Goal: Task Accomplishment & Management: Complete application form

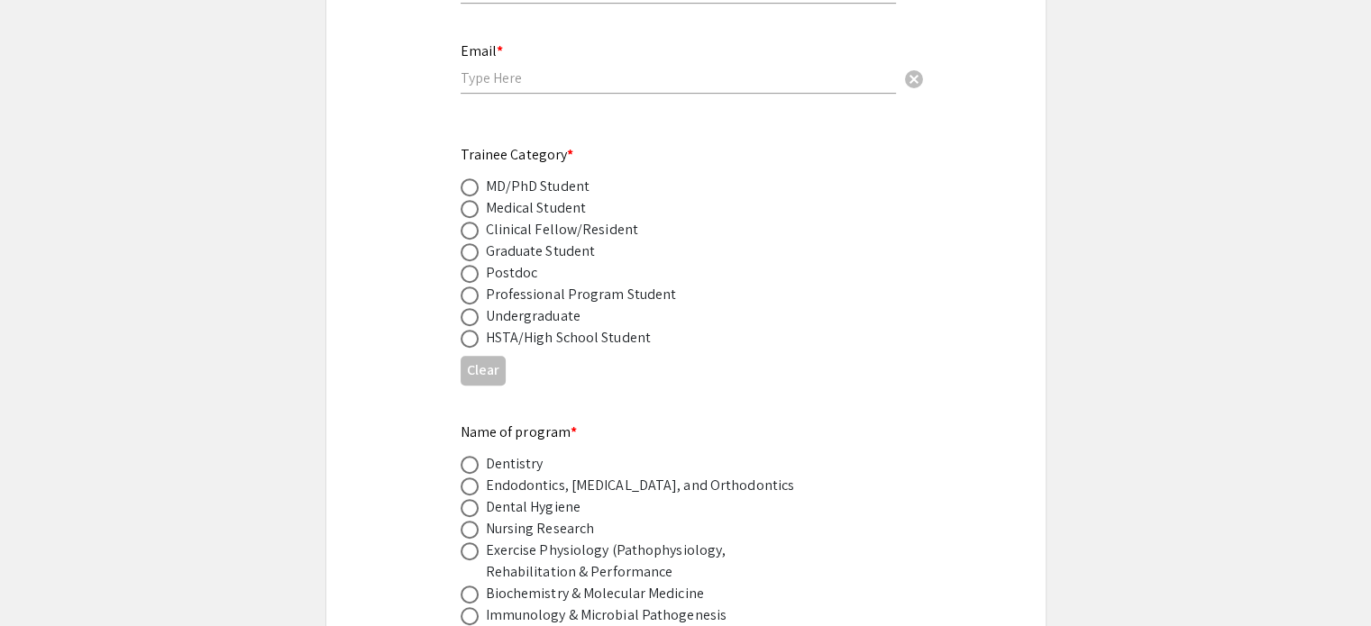
scroll to position [750, 0]
click at [464, 242] on span at bounding box center [470, 251] width 18 height 18
click at [464, 242] on input "radio" at bounding box center [470, 251] width 18 height 18
radio input "true"
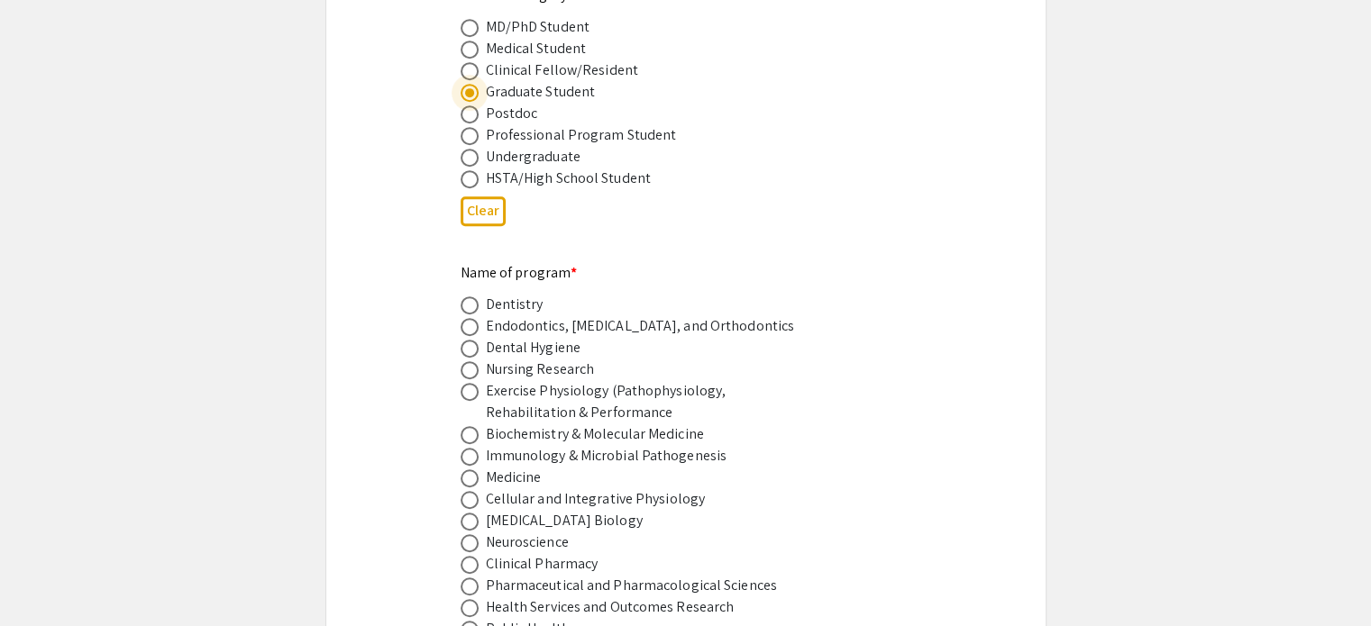
scroll to position [977, 0]
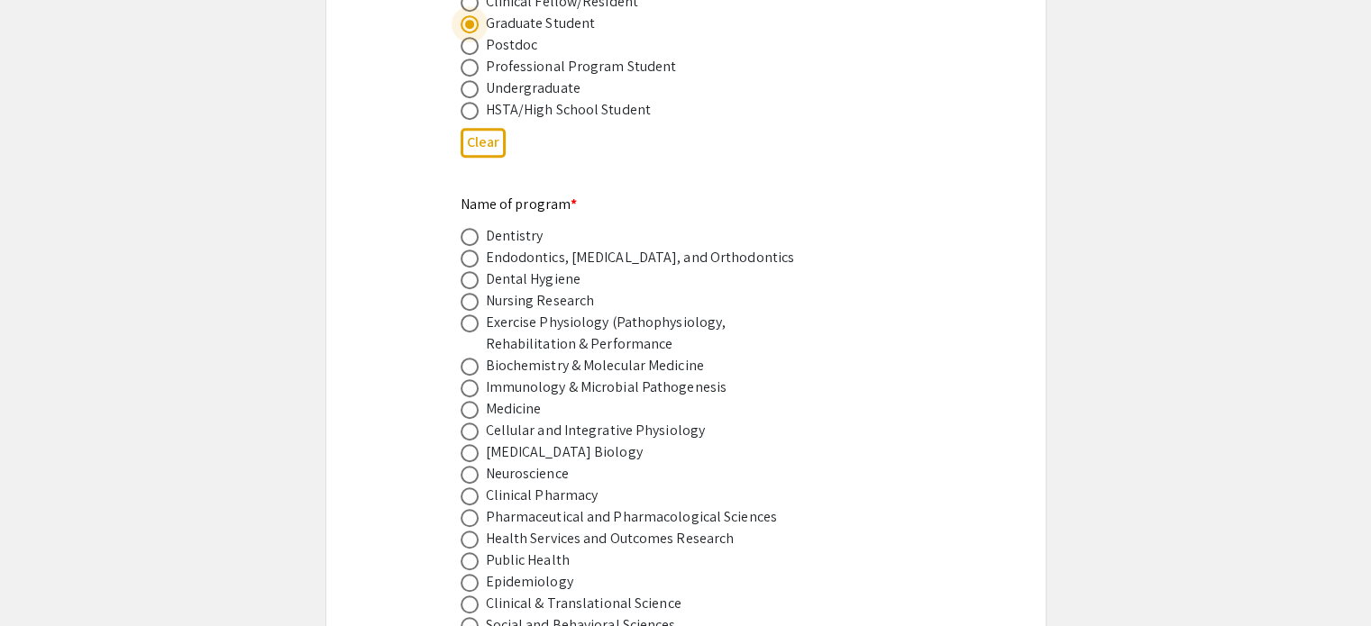
click at [471, 358] on span at bounding box center [470, 367] width 18 height 18
click at [471, 358] on input "radio" at bounding box center [470, 367] width 18 height 18
radio input "true"
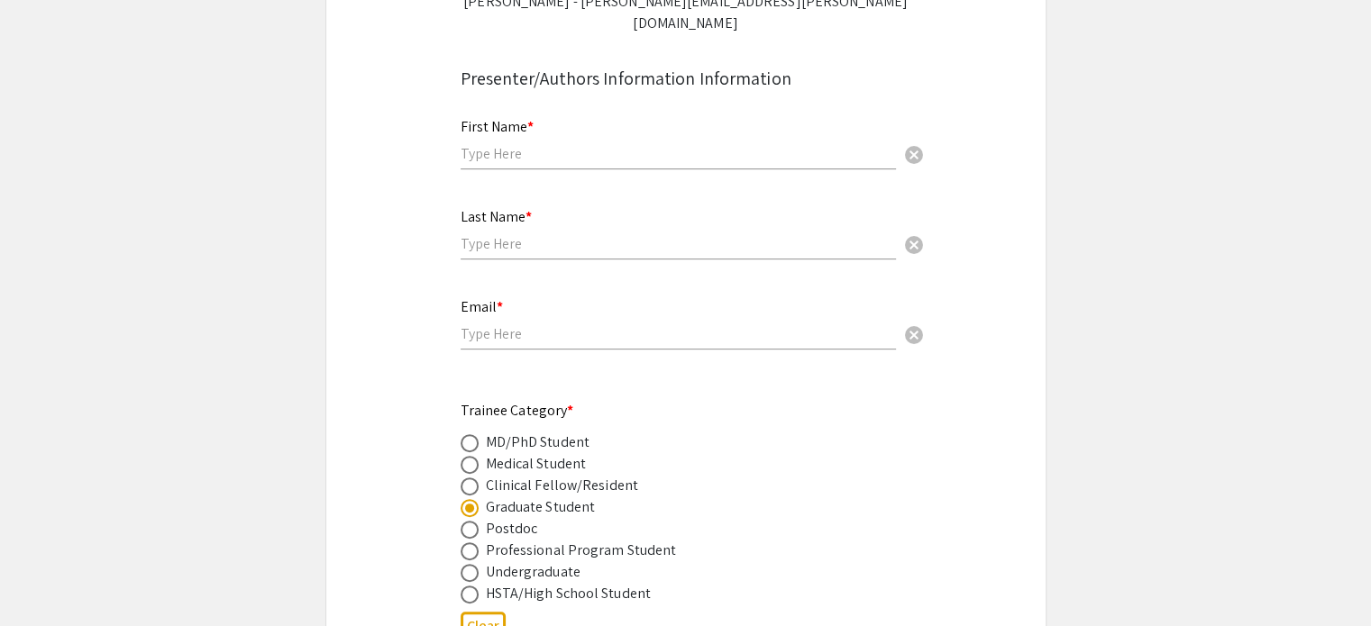
scroll to position [490, 0]
click at [544, 147] on input "text" at bounding box center [678, 156] width 435 height 19
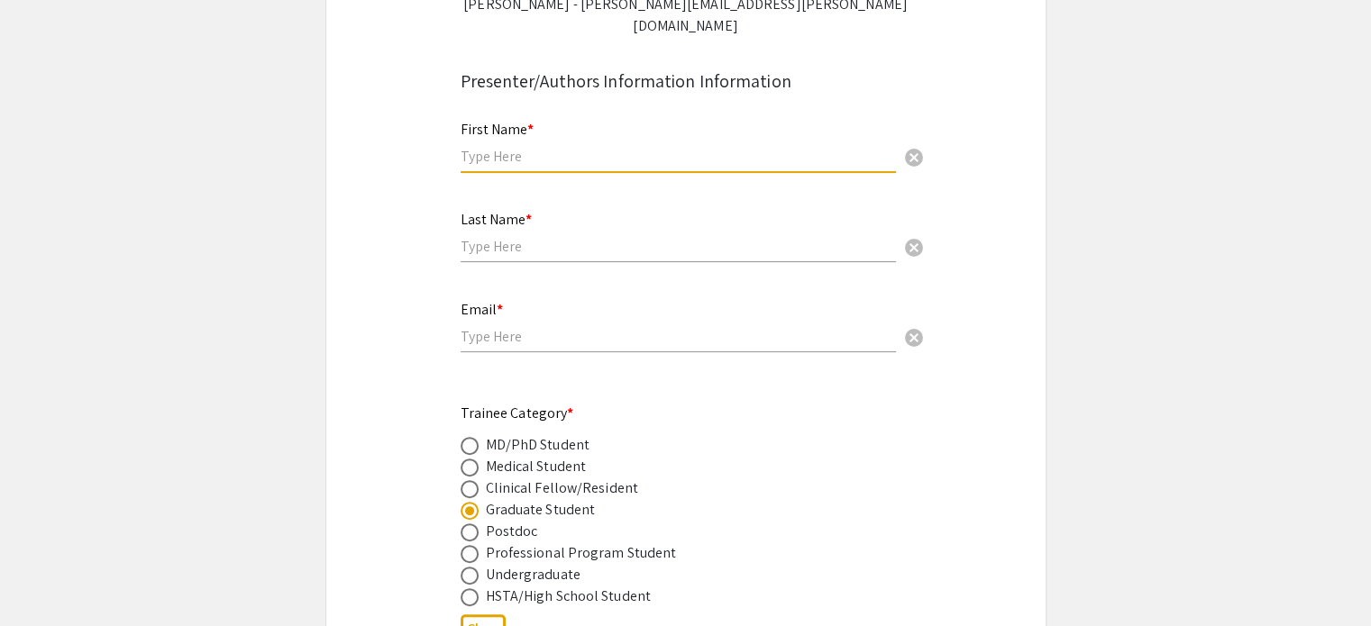
type input "Bohye"
type input "Jeong"
type input "[EMAIL_ADDRESS][DOMAIN_NAME]"
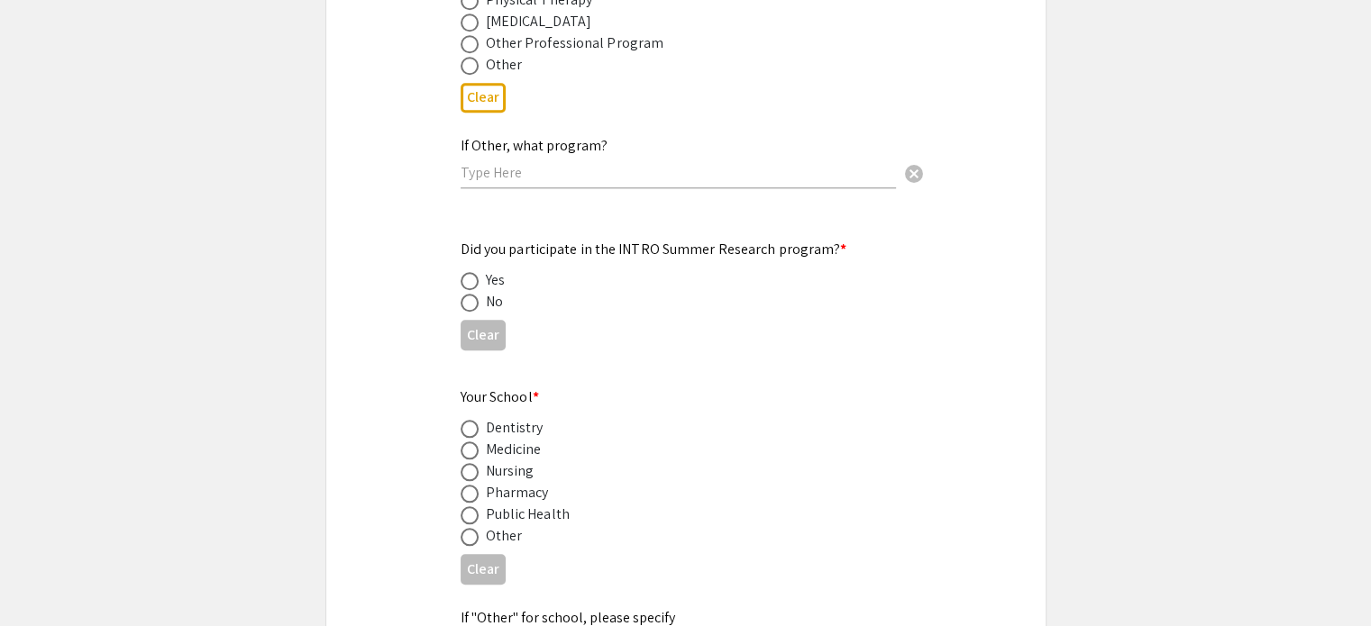
scroll to position [1709, 0]
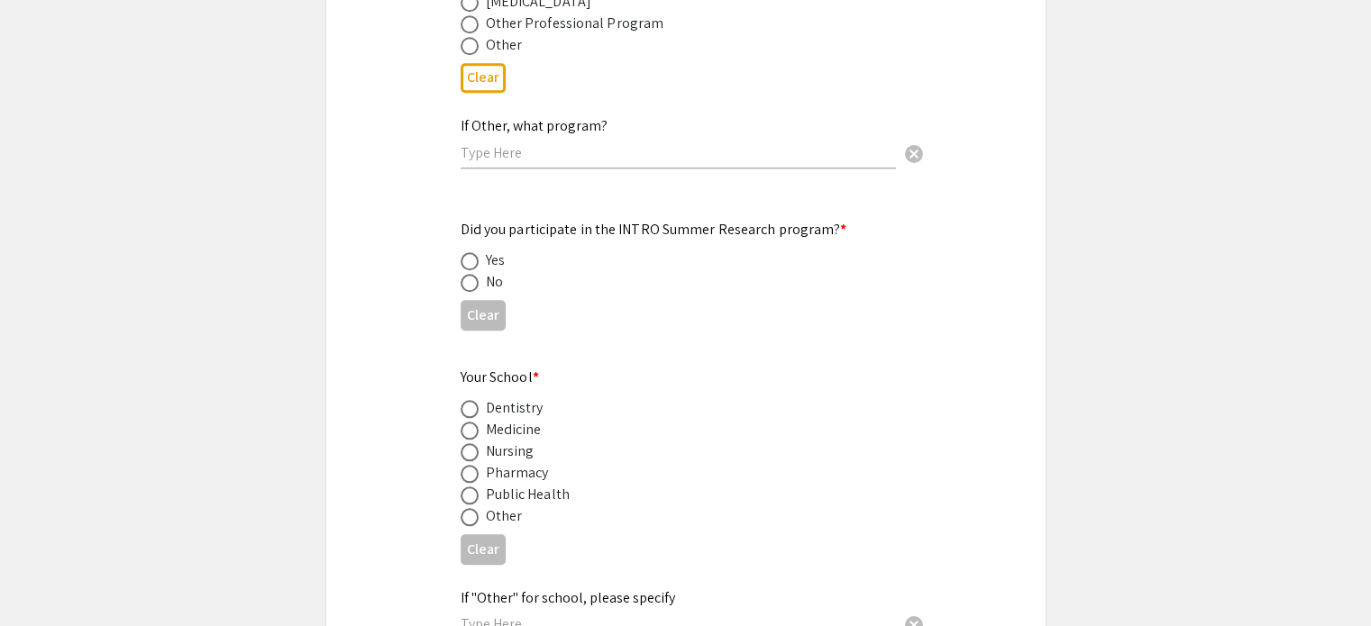
click at [466, 274] on span at bounding box center [470, 283] width 18 height 18
click at [466, 274] on input "radio" at bounding box center [470, 283] width 18 height 18
radio input "true"
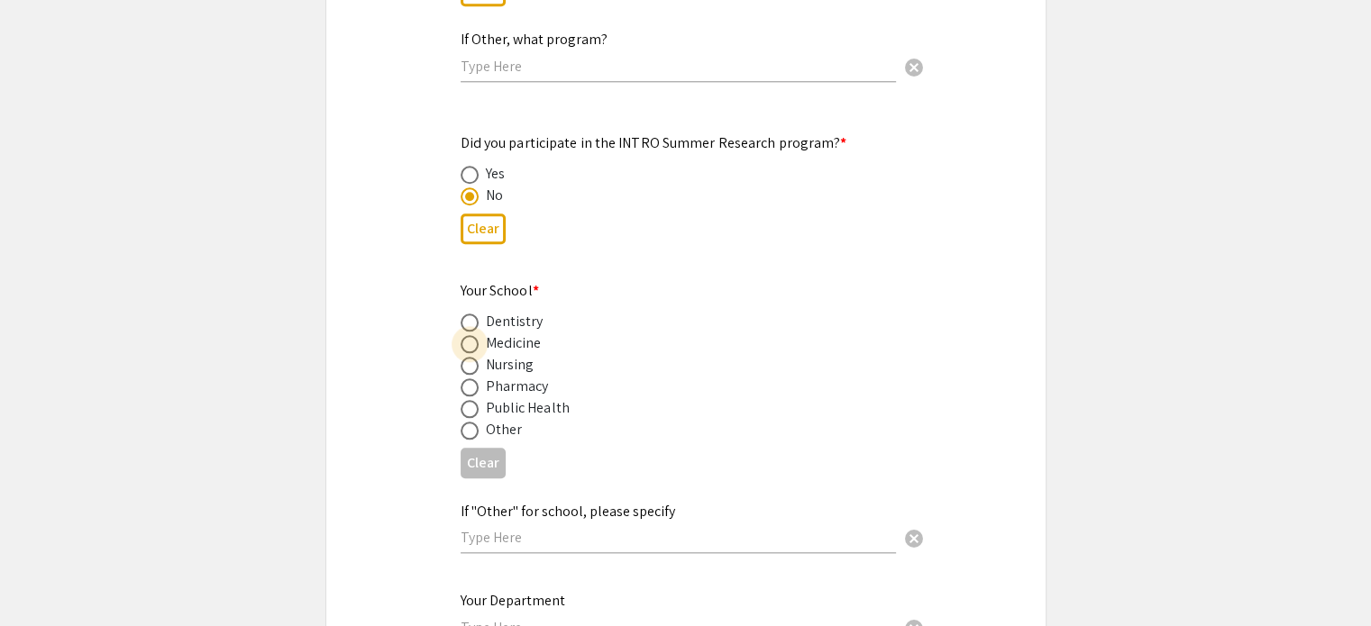
click at [465, 335] on span at bounding box center [470, 344] width 18 height 18
click at [465, 335] on input "radio" at bounding box center [470, 344] width 18 height 18
radio input "true"
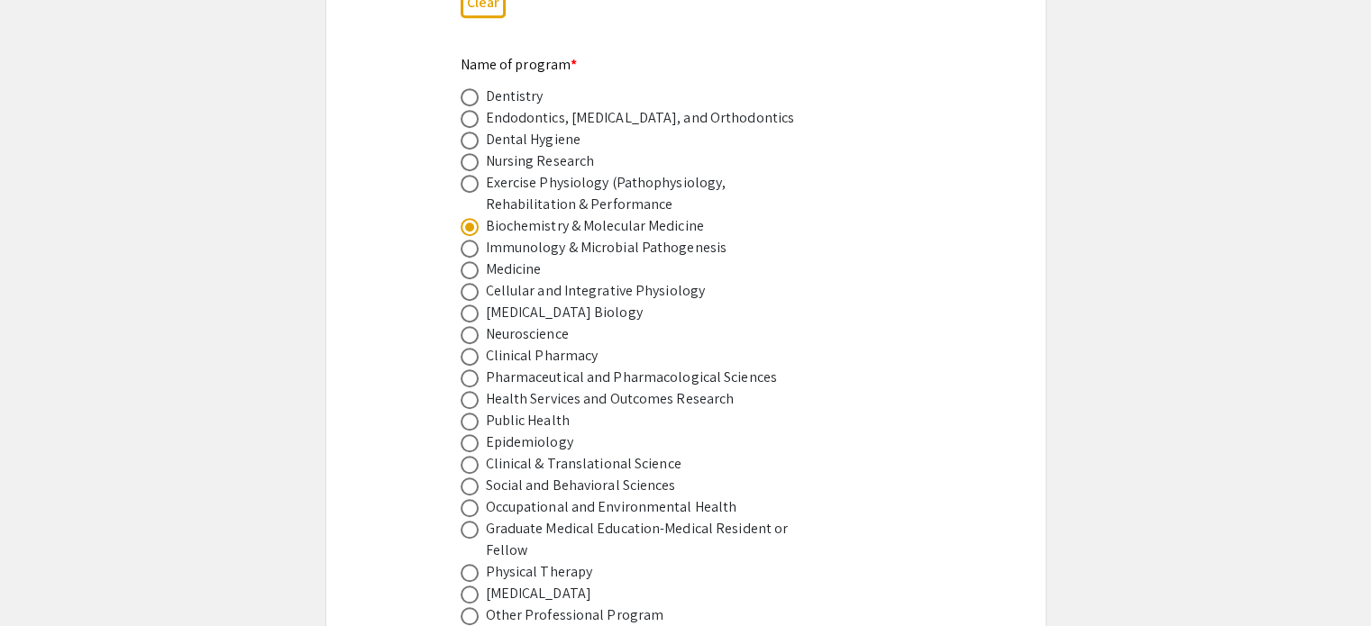
scroll to position [1116, 0]
drag, startPoint x: 489, startPoint y: 203, endPoint x: 708, endPoint y: 208, distance: 218.2
click at [708, 216] on div "Biochemistry & Molecular Medicine" at bounding box center [672, 227] width 422 height 22
copy div "iochemistry & Molecular Medicine"
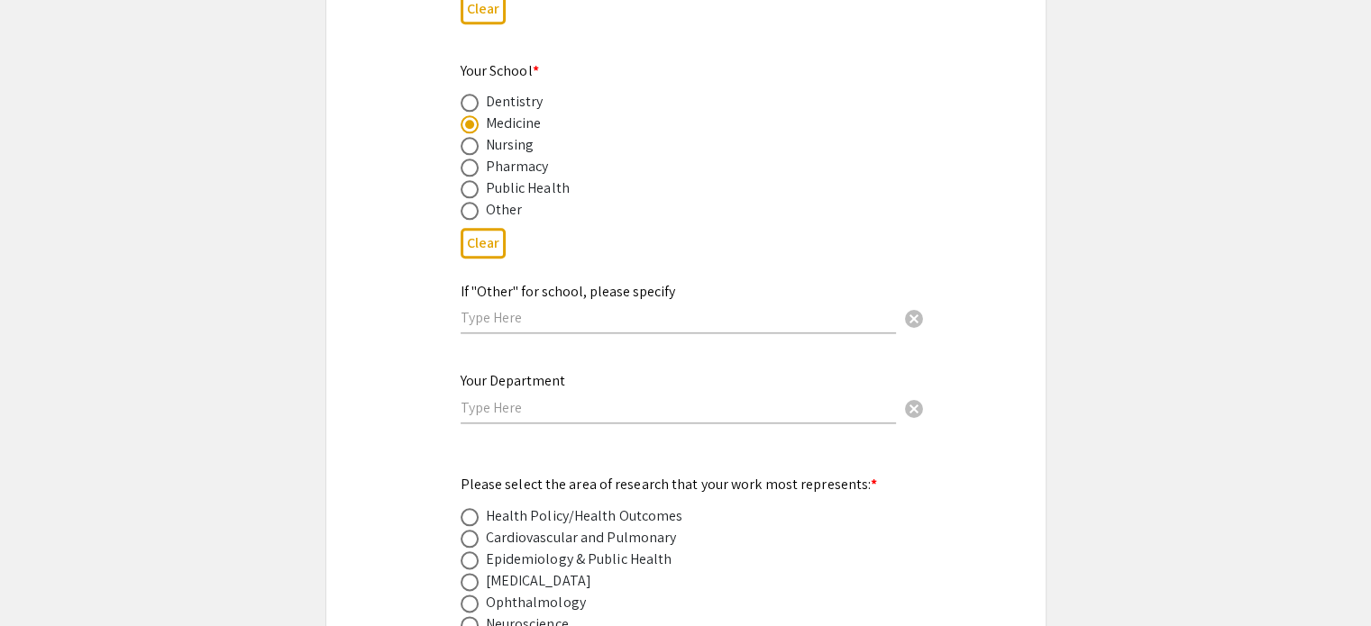
scroll to position [2017, 0]
click at [588, 397] on input "text" at bounding box center [678, 406] width 435 height 19
paste input "iochemistry & Molecular Medicine"
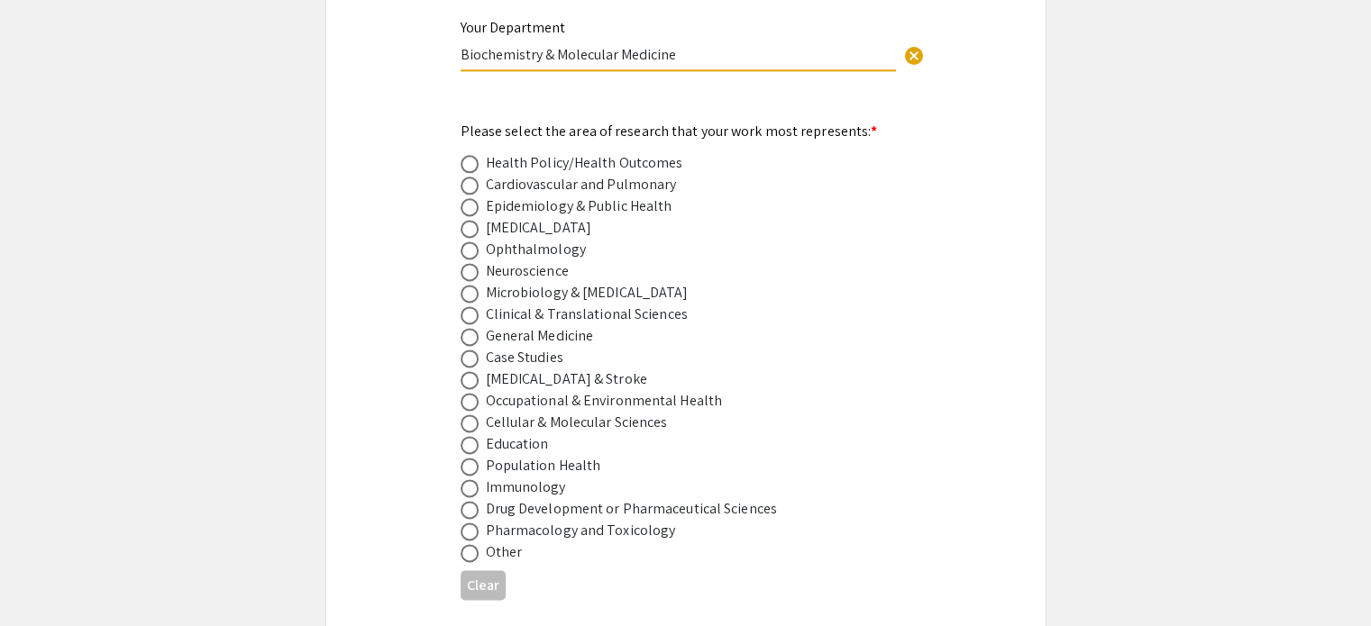
scroll to position [2371, 0]
type input "Biochemistry & Molecular Medicine"
click at [469, 240] on span at bounding box center [470, 249] width 18 height 18
click at [469, 240] on input "radio" at bounding box center [470, 249] width 18 height 18
radio input "true"
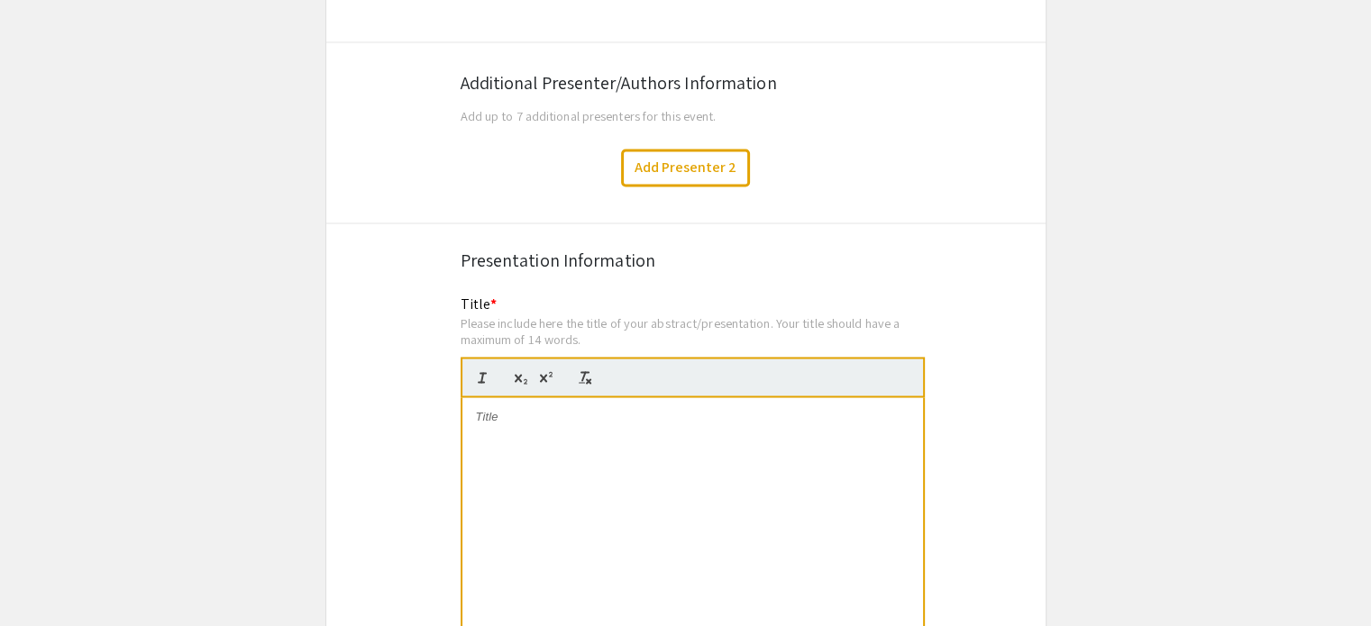
scroll to position [3061, 0]
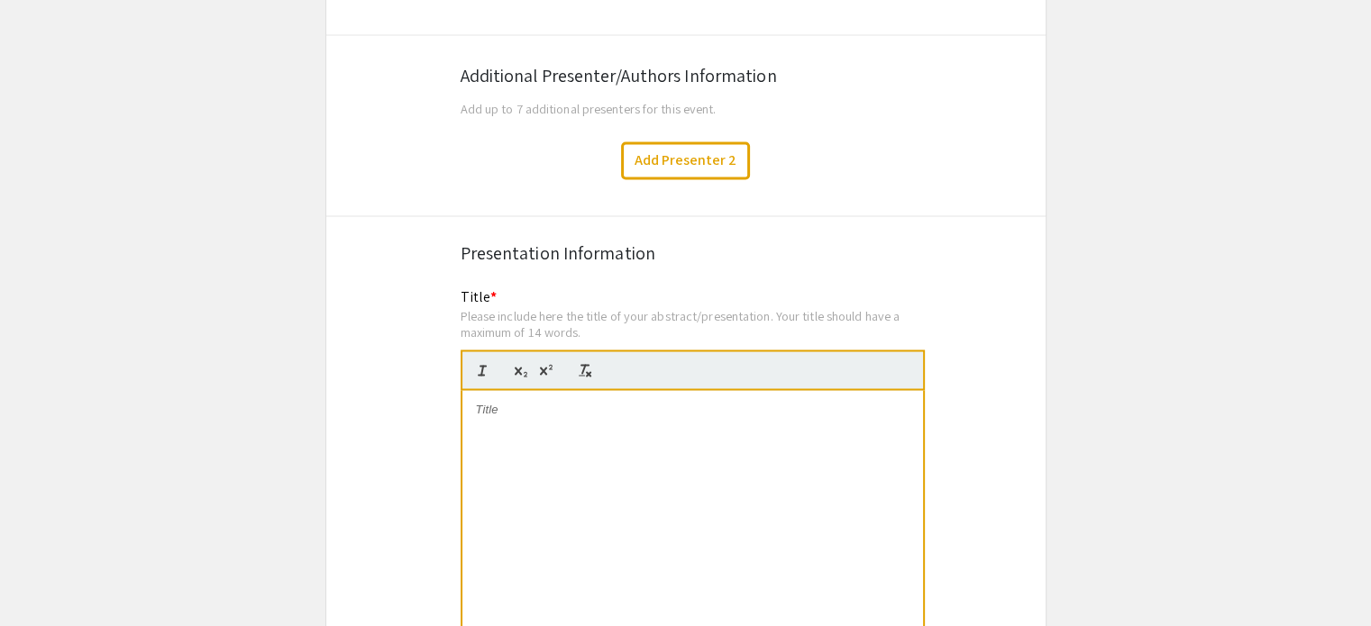
click at [494, 287] on div "Title * Please include here the title of your abstract/presentation. Your title…" at bounding box center [693, 486] width 464 height 398
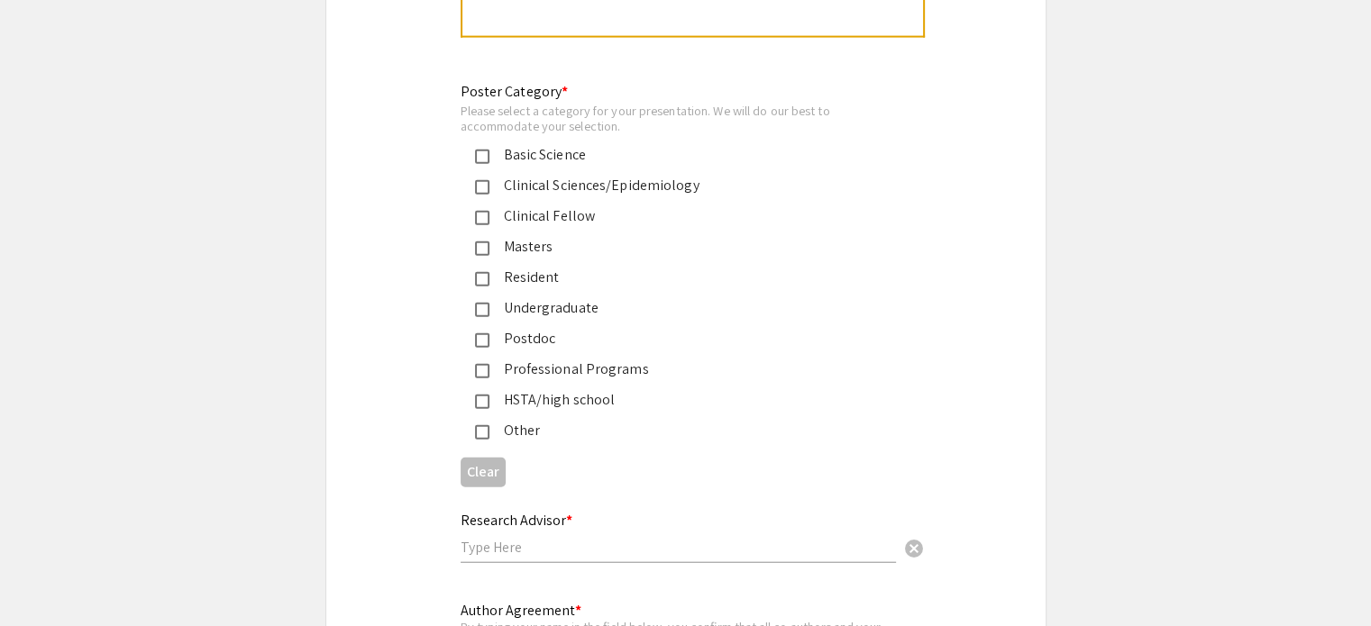
scroll to position [4166, 0]
click at [479, 148] on mat-pseudo-checkbox at bounding box center [482, 155] width 14 height 14
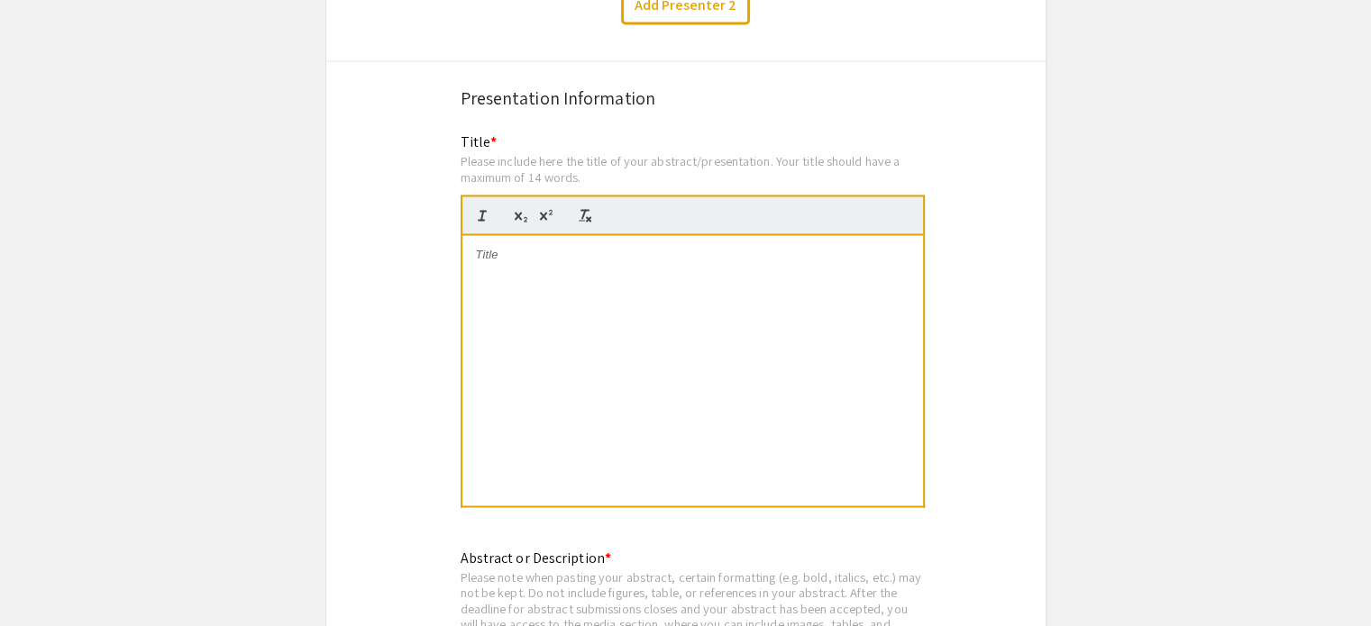
scroll to position [3218, 0]
click at [580, 242] on div at bounding box center [692, 368] width 461 height 270
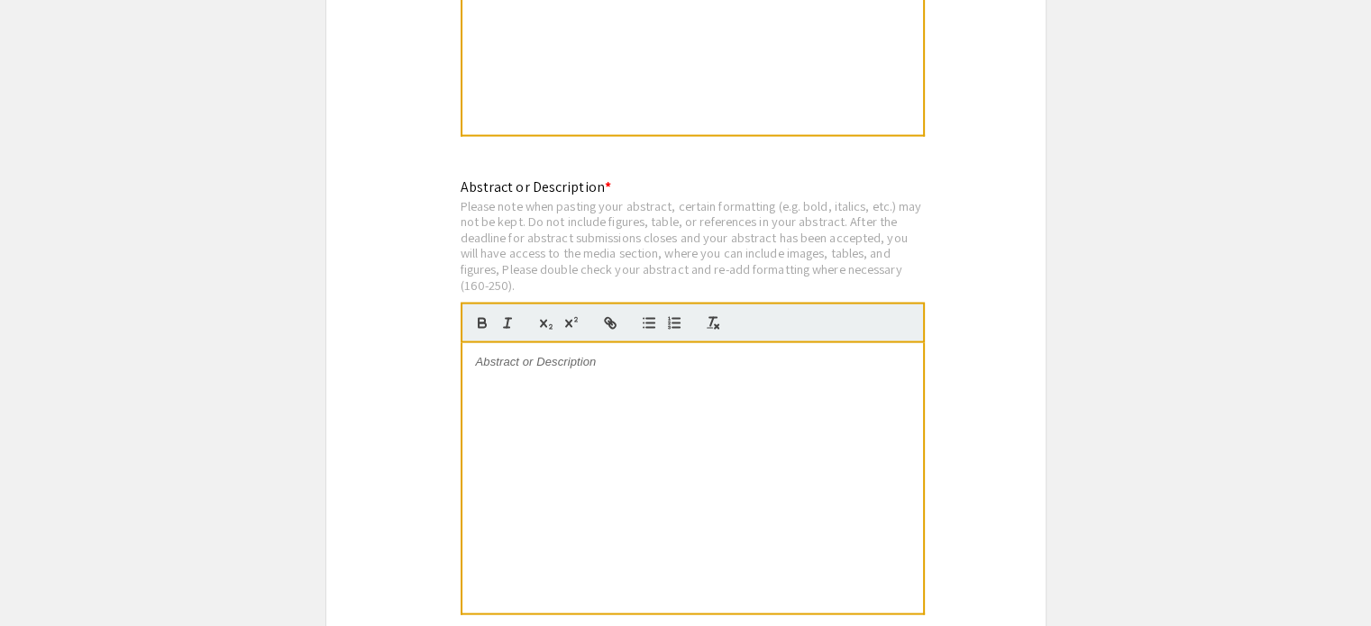
scroll to position [3590, 0]
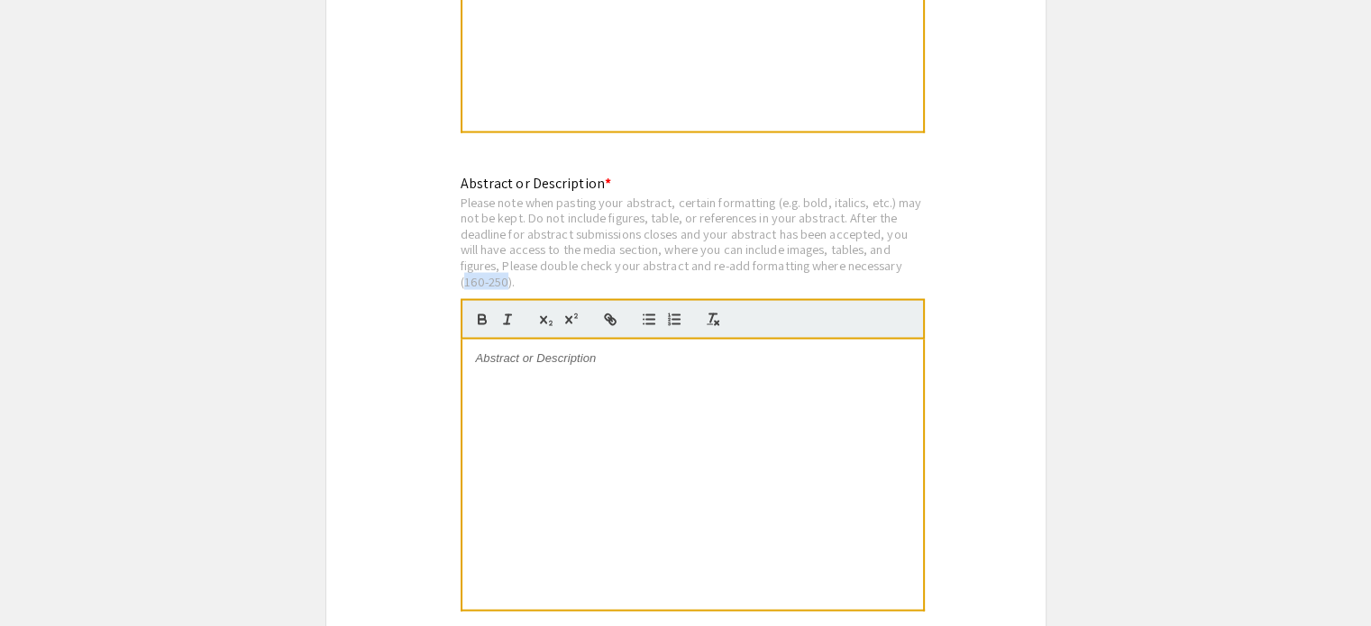
drag, startPoint x: 462, startPoint y: 251, endPoint x: 505, endPoint y: 250, distance: 42.4
click at [505, 250] on div "Please note when pasting your abstract, certain formatting (e.g. bold, italics,…" at bounding box center [693, 243] width 464 height 96
copy div "160-250"
